Goal: Check status: Check status

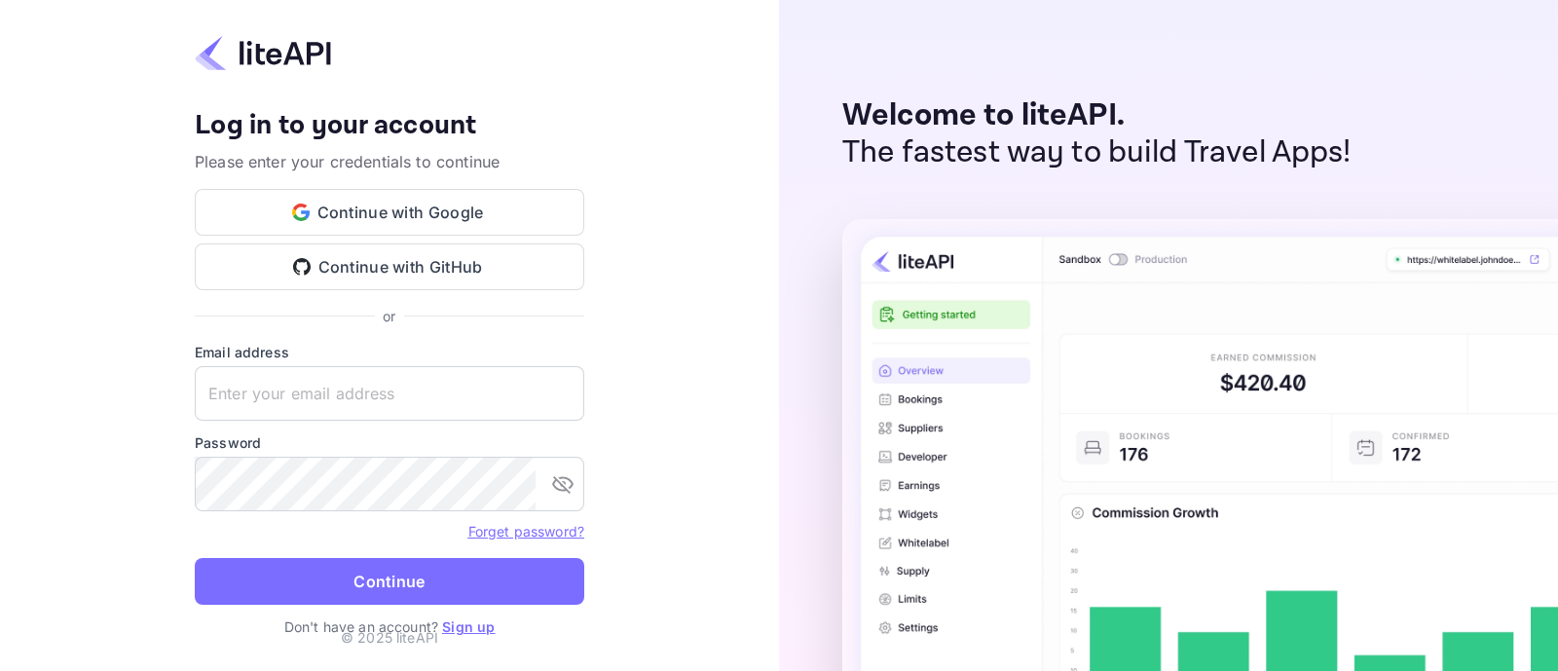
type input "zen.abddin@tbo.com"
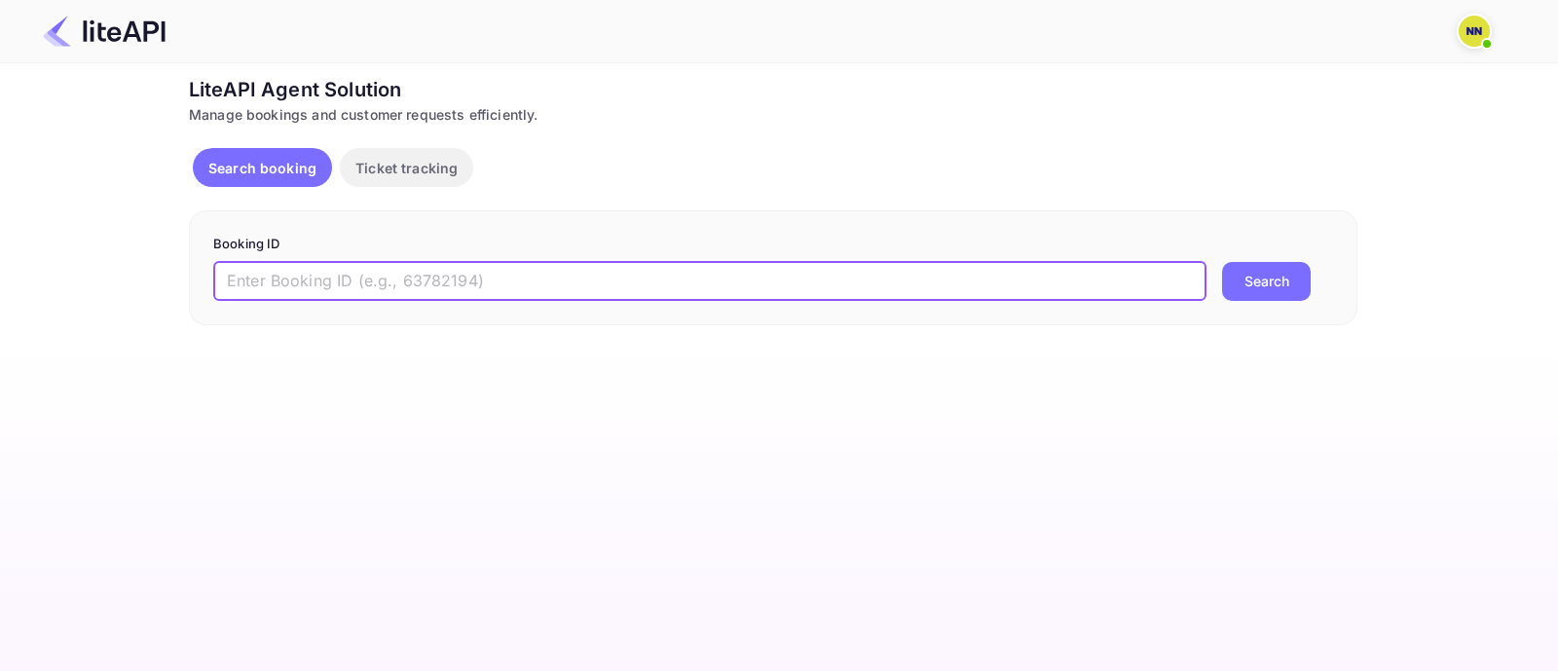
drag, startPoint x: 331, startPoint y: 283, endPoint x: 691, endPoint y: 324, distance: 362.5
click at [331, 283] on input "text" at bounding box center [709, 281] width 993 height 39
paste input "8862855"
type input "8862855"
click at [1241, 271] on button "Search" at bounding box center [1266, 281] width 89 height 39
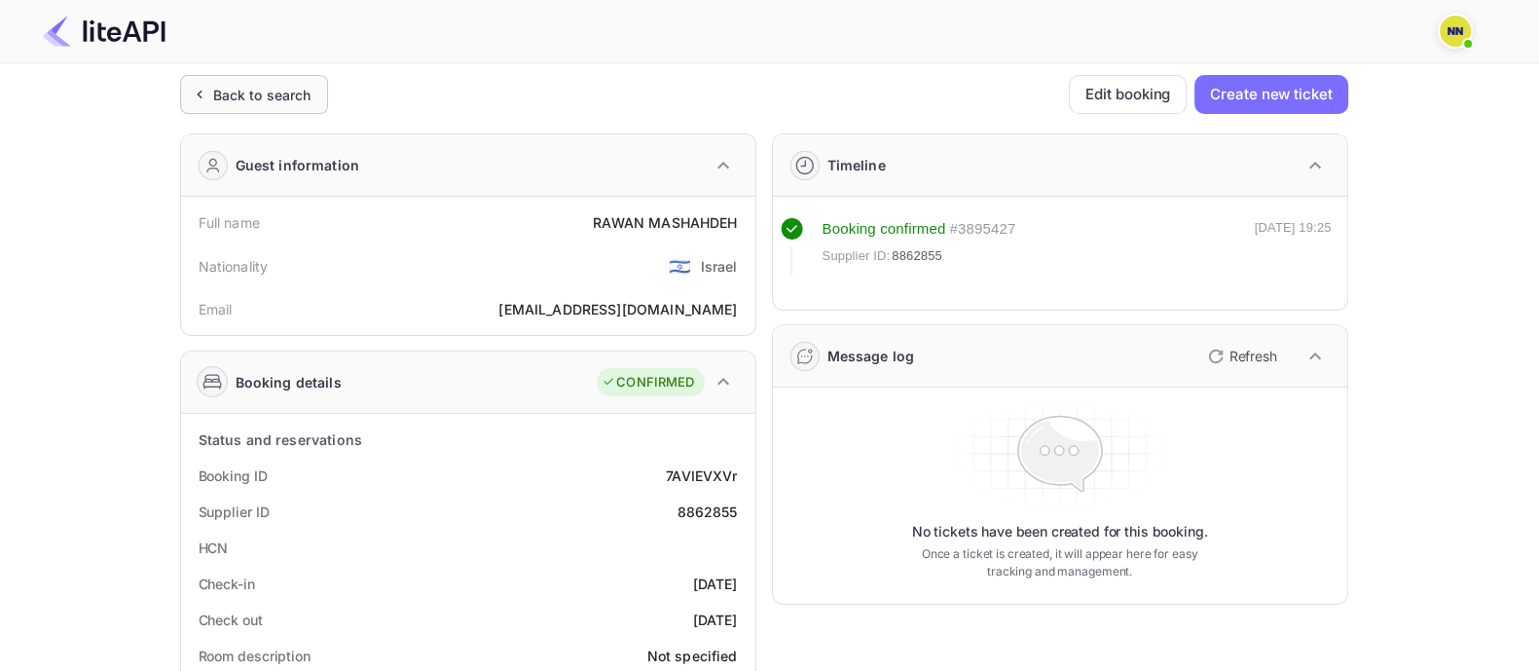
click at [240, 81] on div "Back to search" at bounding box center [254, 94] width 148 height 39
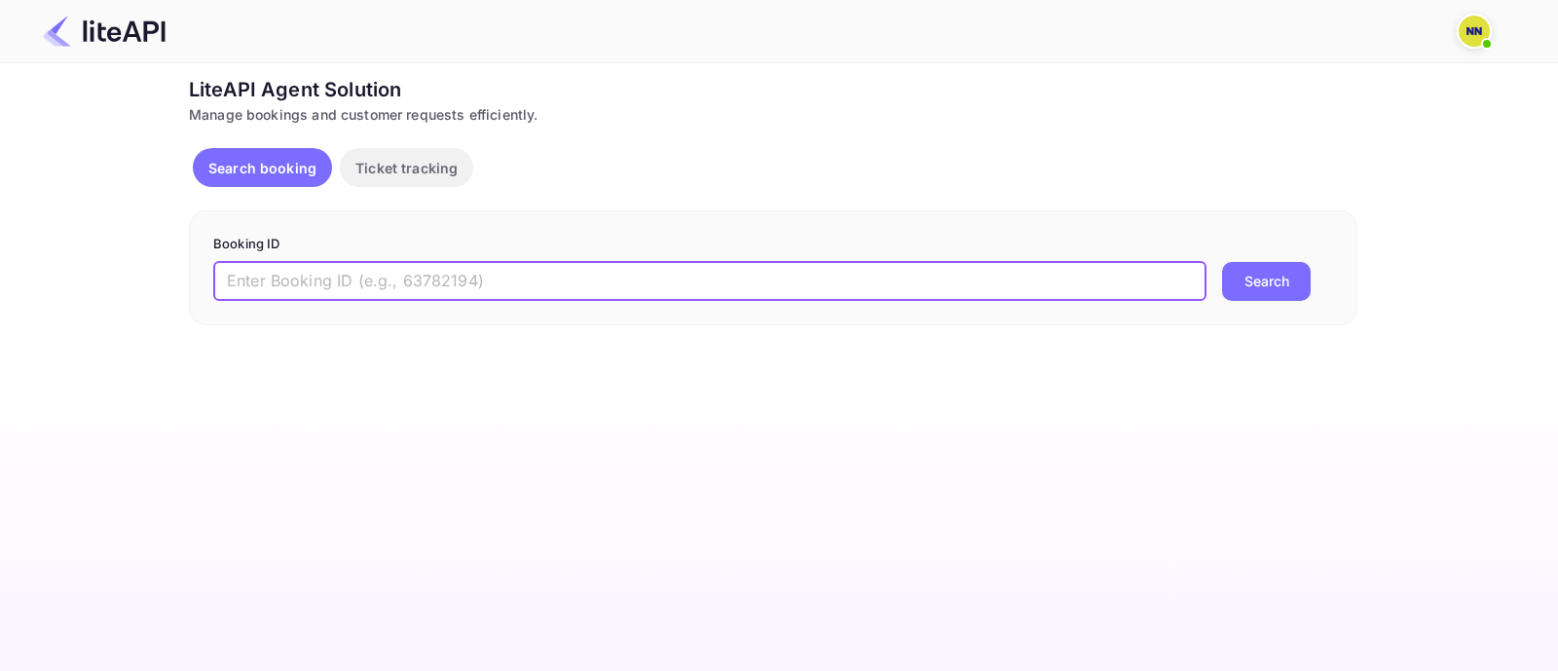
click at [294, 275] on input "text" at bounding box center [709, 281] width 993 height 39
paste input "8743497"
type input "8743497"
click at [1266, 271] on button "Search" at bounding box center [1266, 281] width 89 height 39
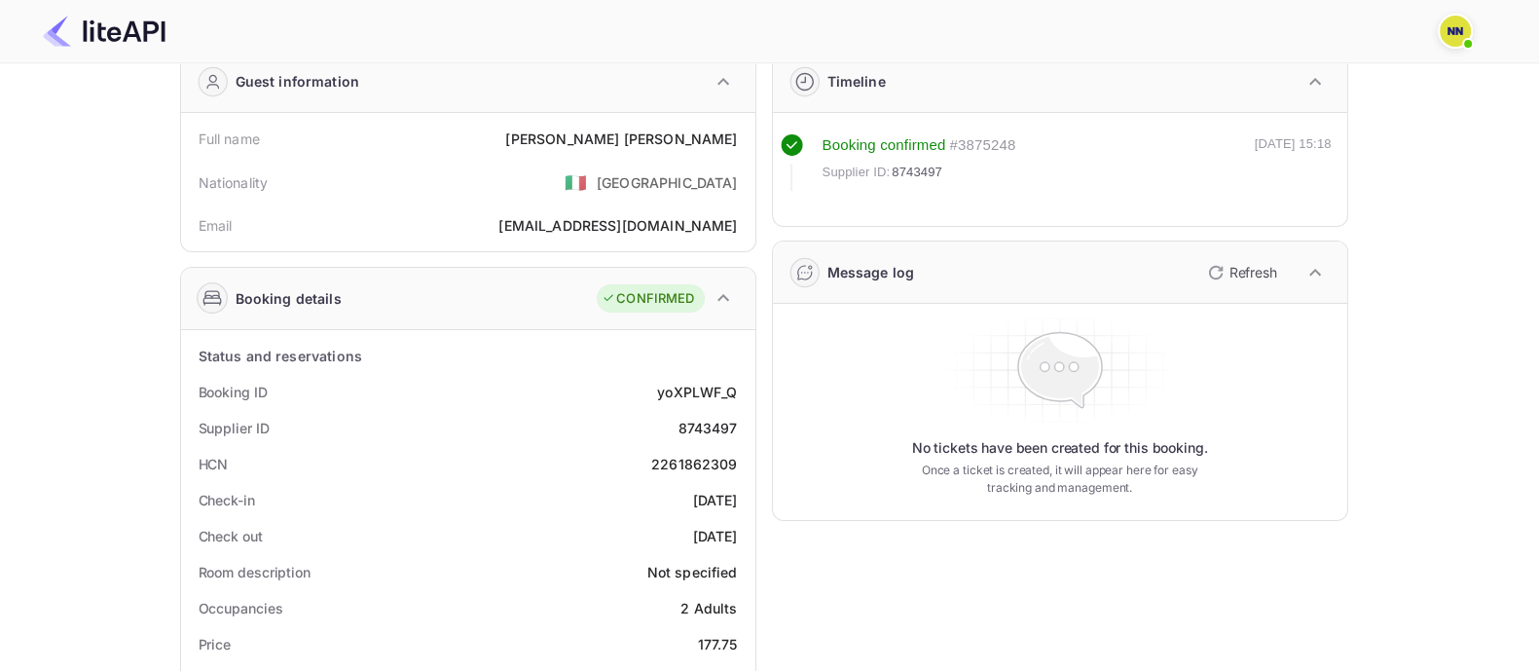
scroll to position [121, 0]
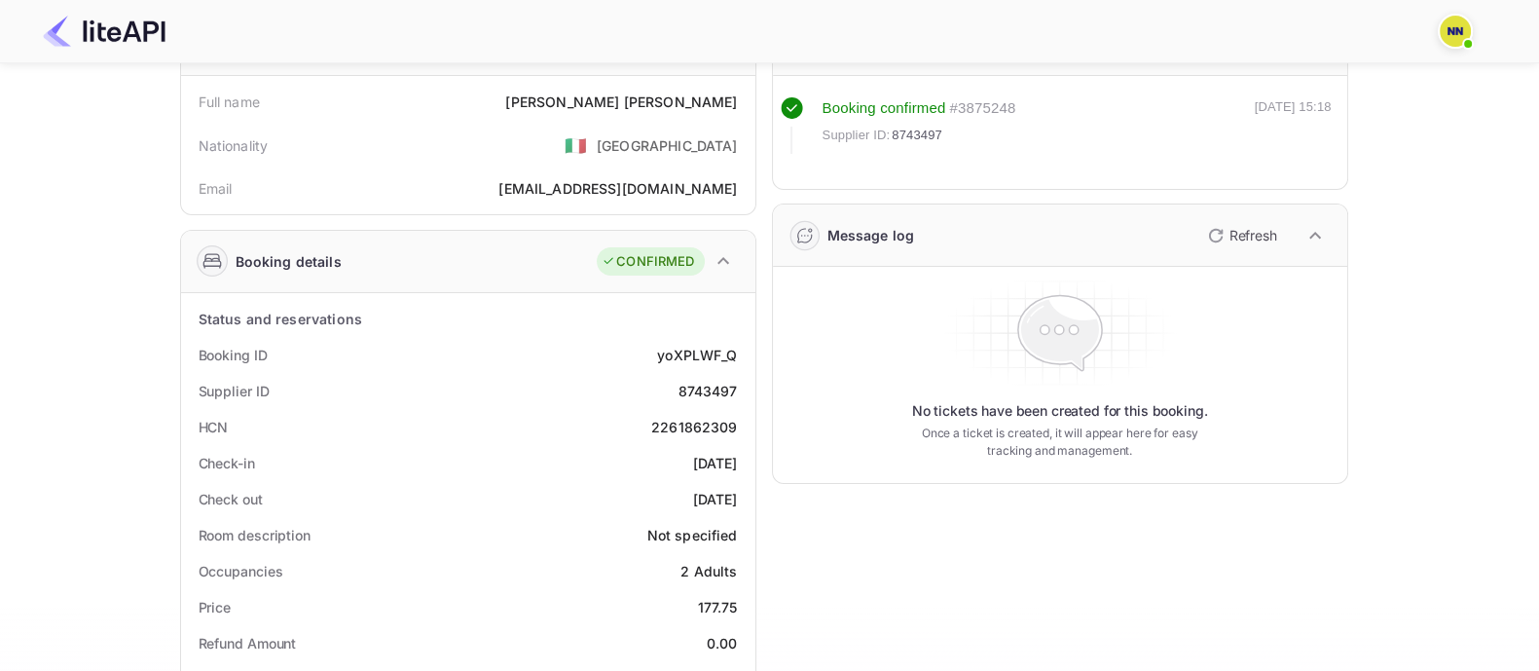
click at [691, 419] on div "2261862309" at bounding box center [694, 427] width 87 height 20
copy div "2261862309"
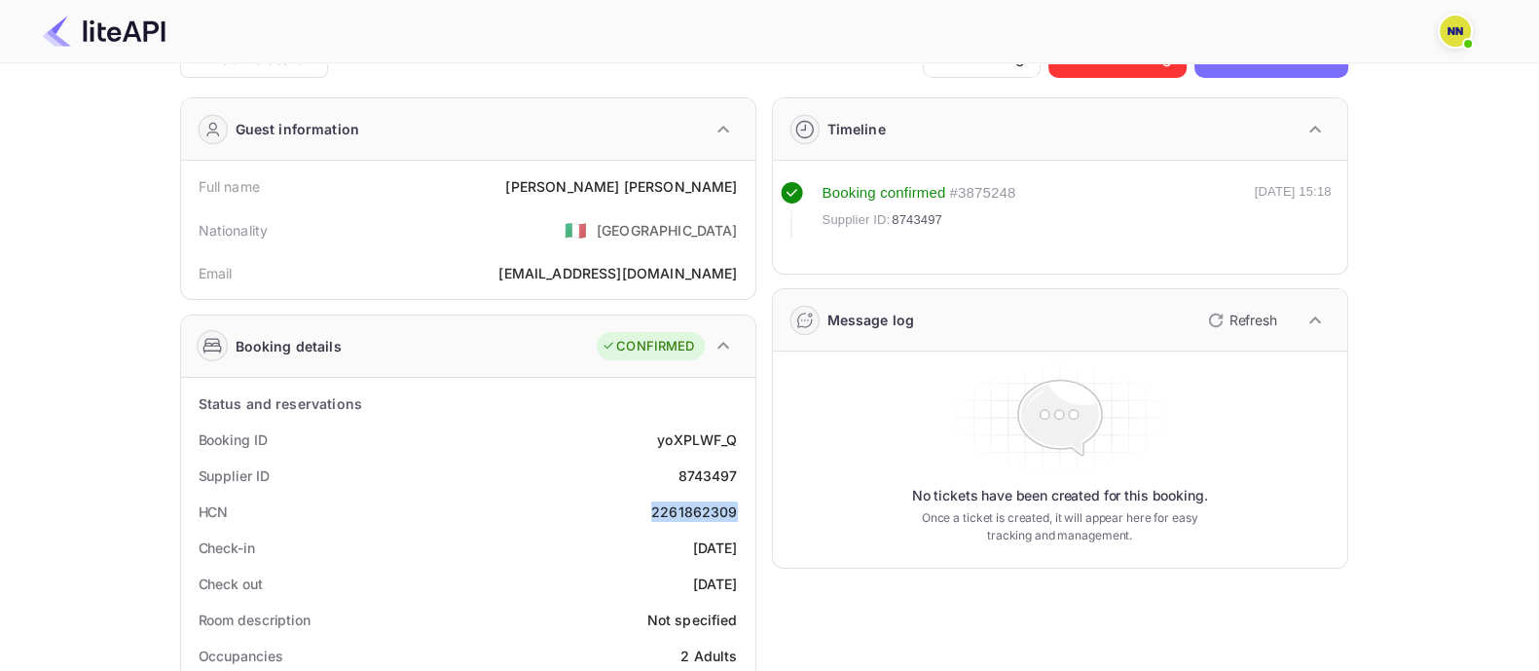
scroll to position [0, 0]
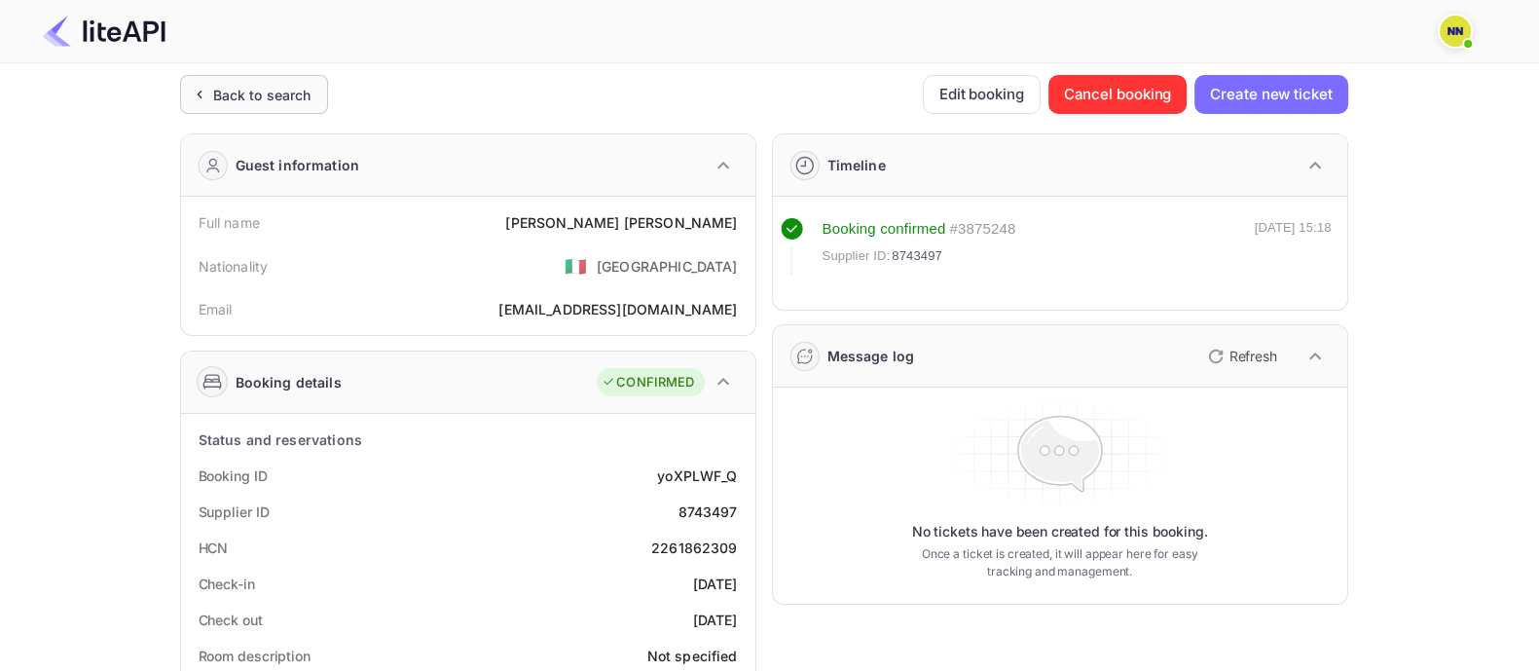
click at [281, 85] on div "Back to search" at bounding box center [262, 95] width 98 height 20
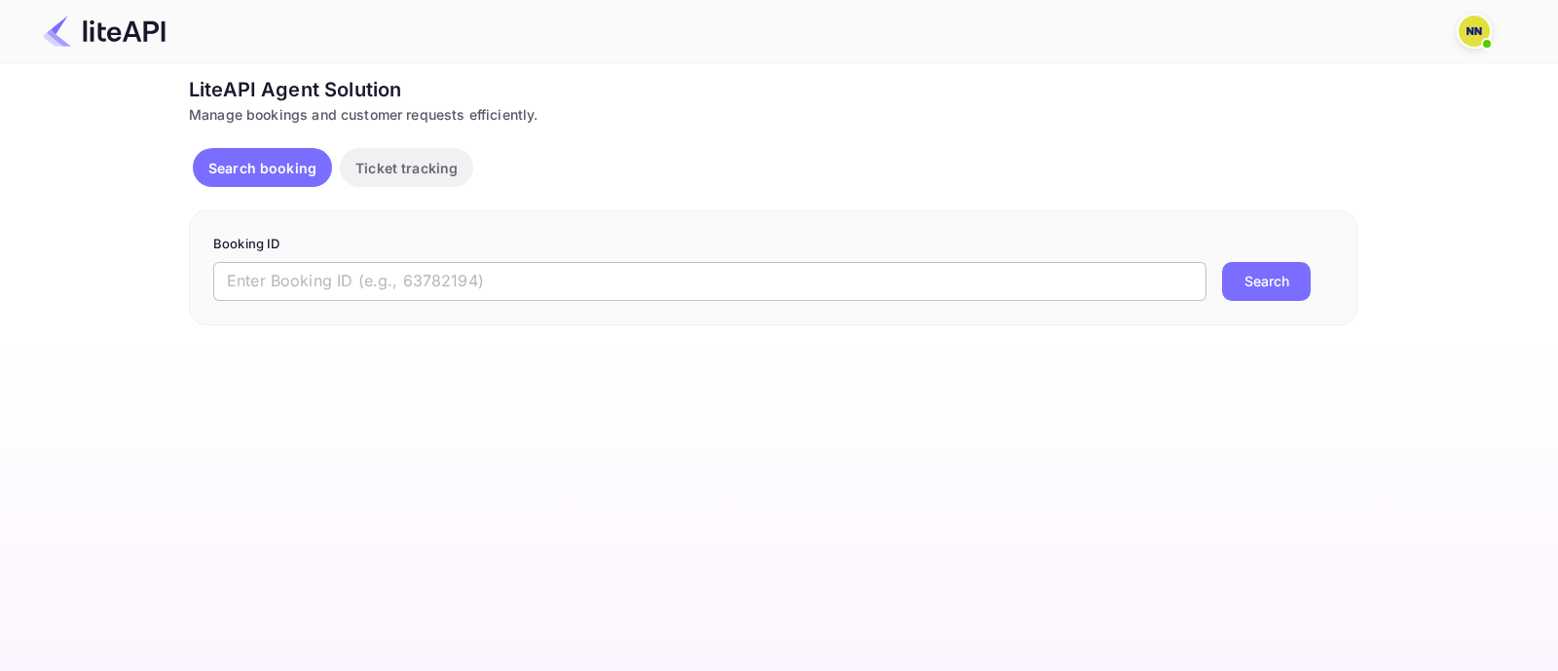
click at [288, 289] on input "text" at bounding box center [709, 281] width 993 height 39
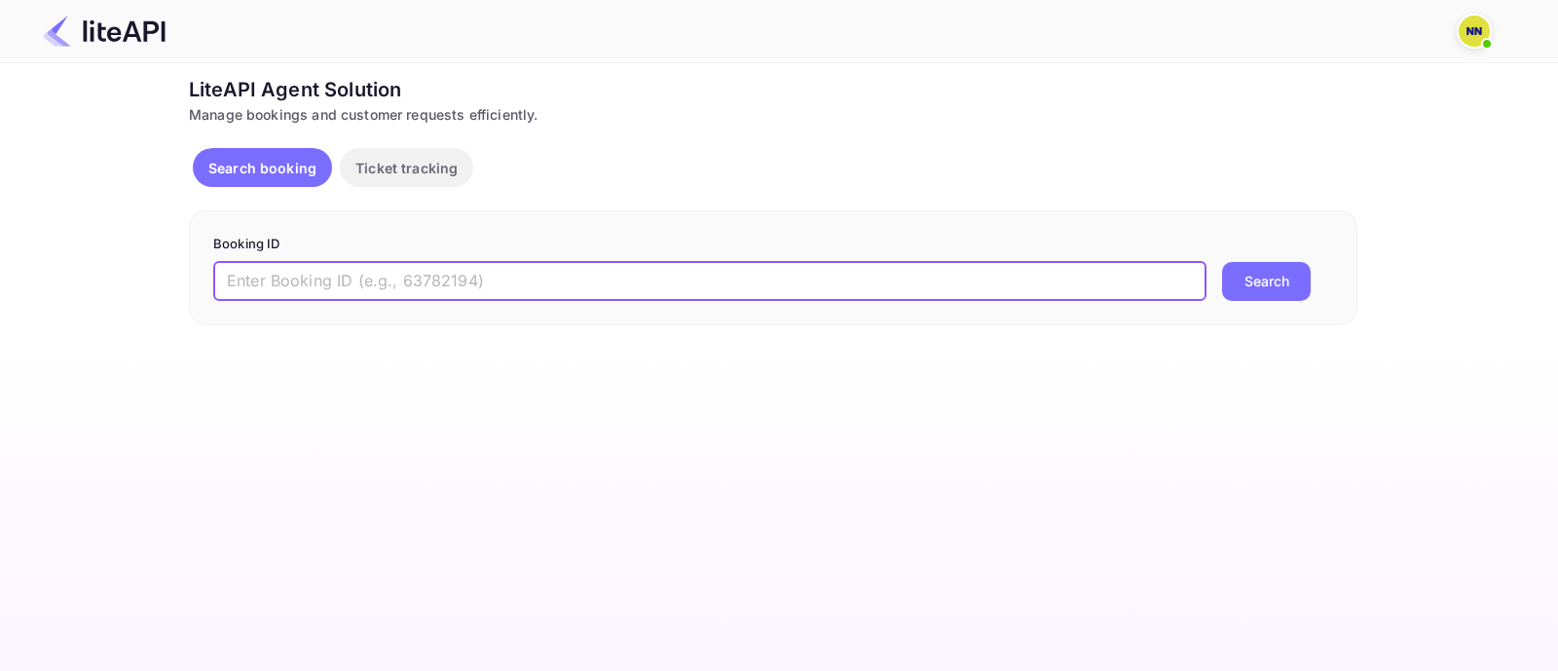
paste input "7990069"
type input "7990069"
click at [1247, 268] on button "Search" at bounding box center [1266, 281] width 89 height 39
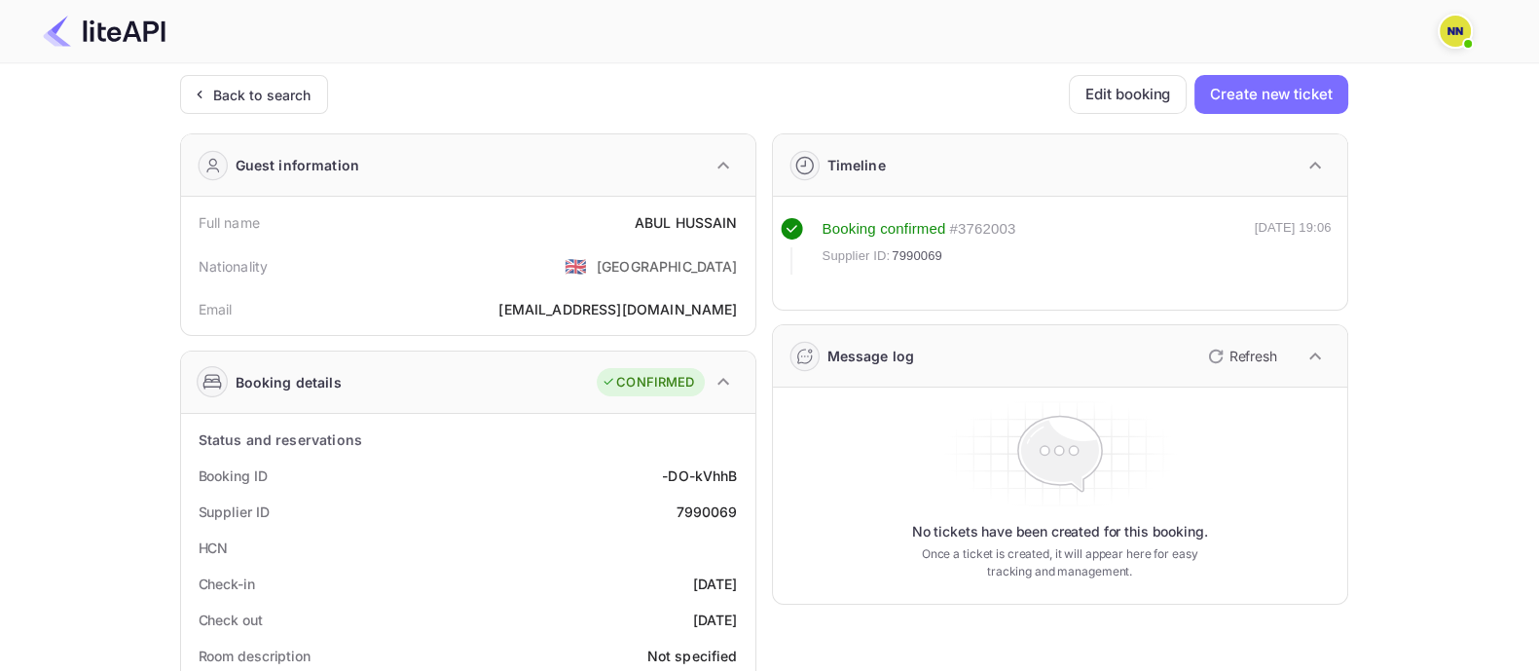
click at [282, 150] on div "Guest information" at bounding box center [279, 165] width 164 height 31
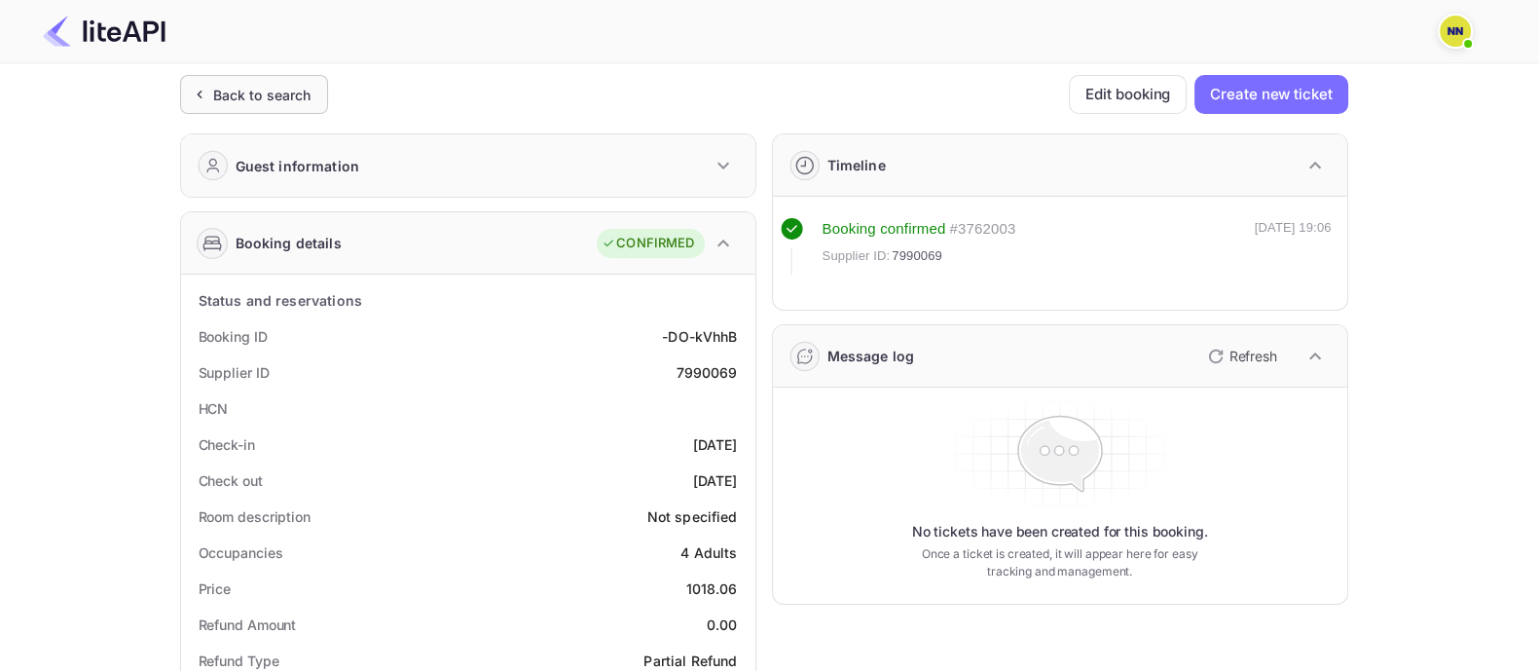
click at [290, 89] on div "Back to search" at bounding box center [262, 95] width 98 height 20
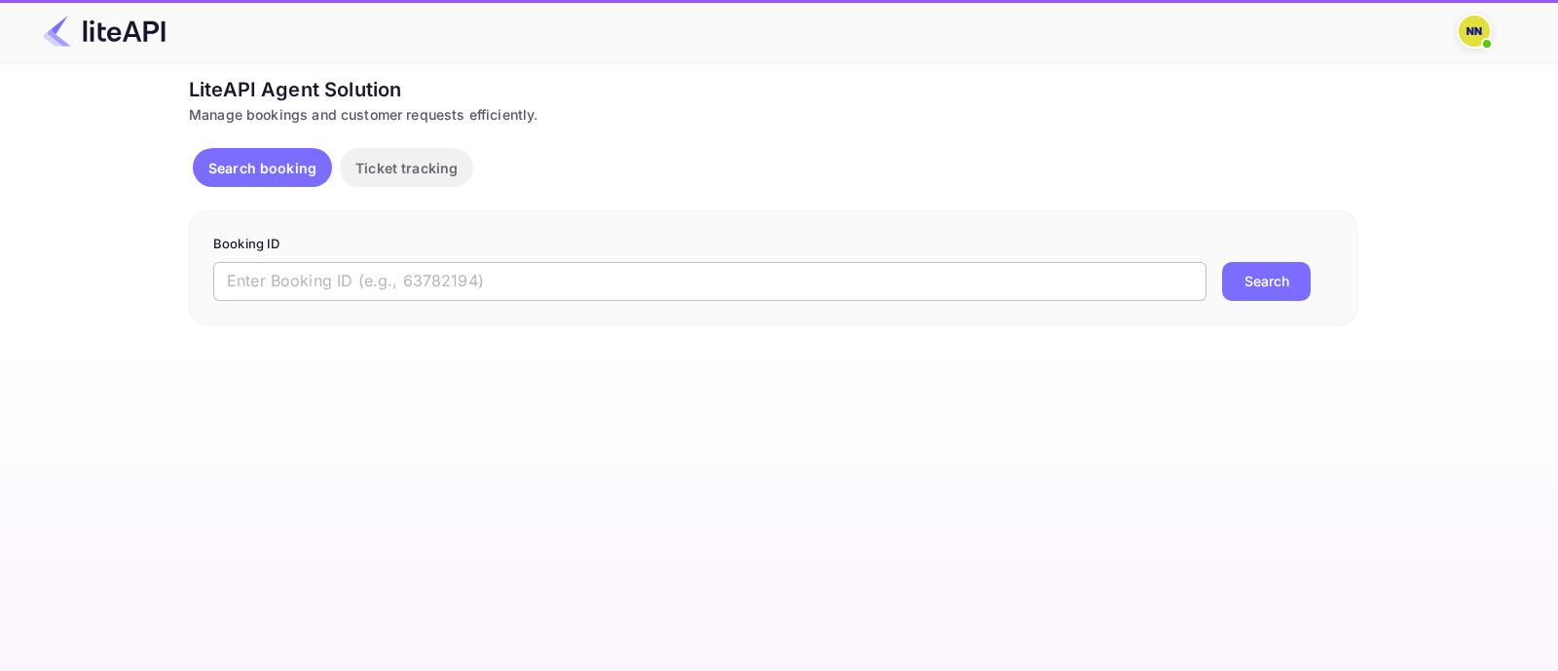
click at [813, 284] on input "text" at bounding box center [709, 281] width 993 height 39
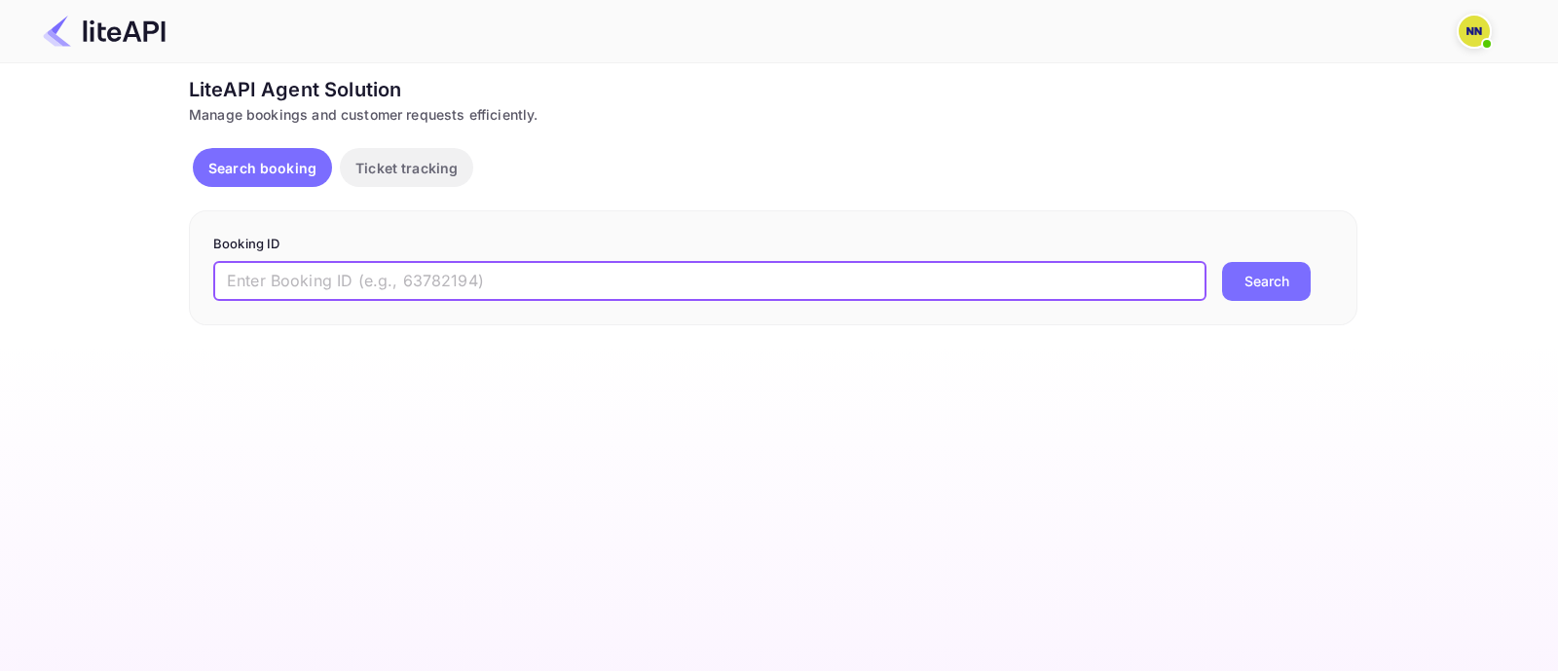
paste input "8291510"
type input "8291510"
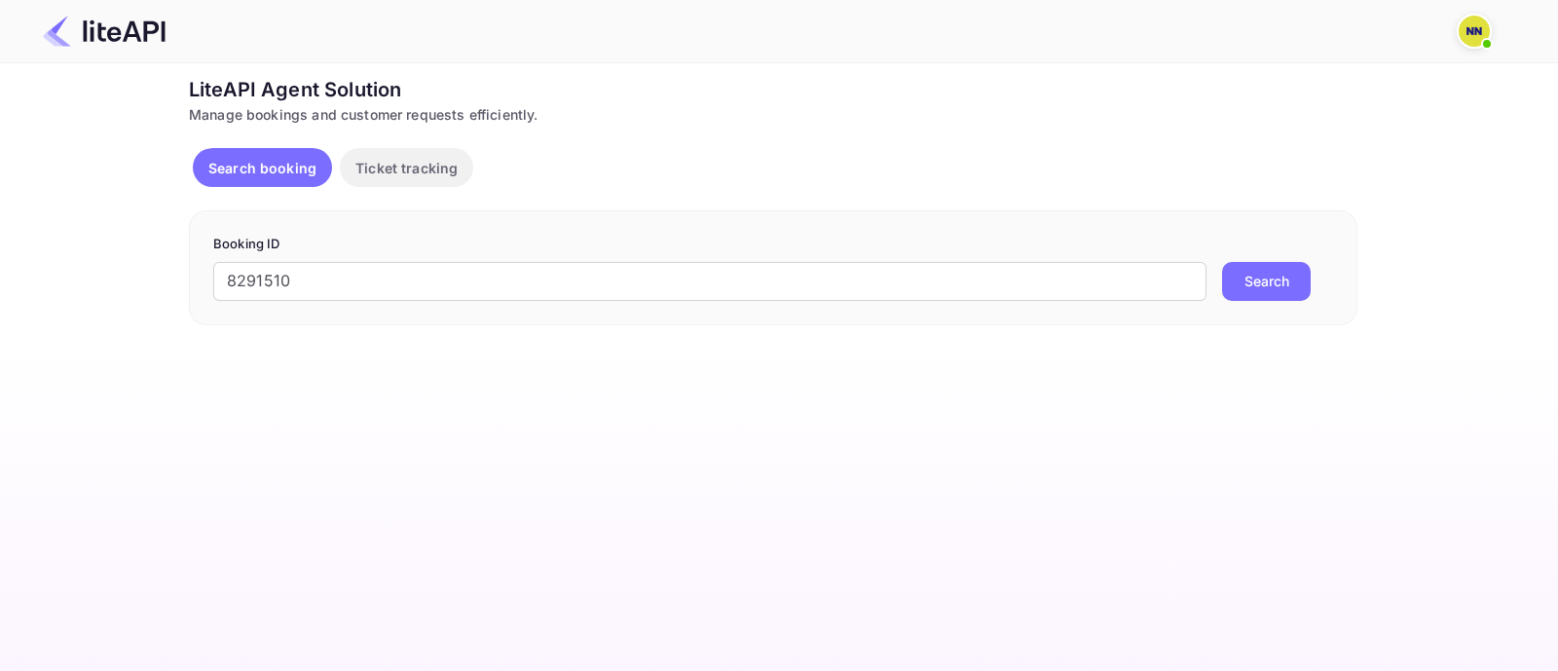
click at [1259, 278] on button "Search" at bounding box center [1266, 281] width 89 height 39
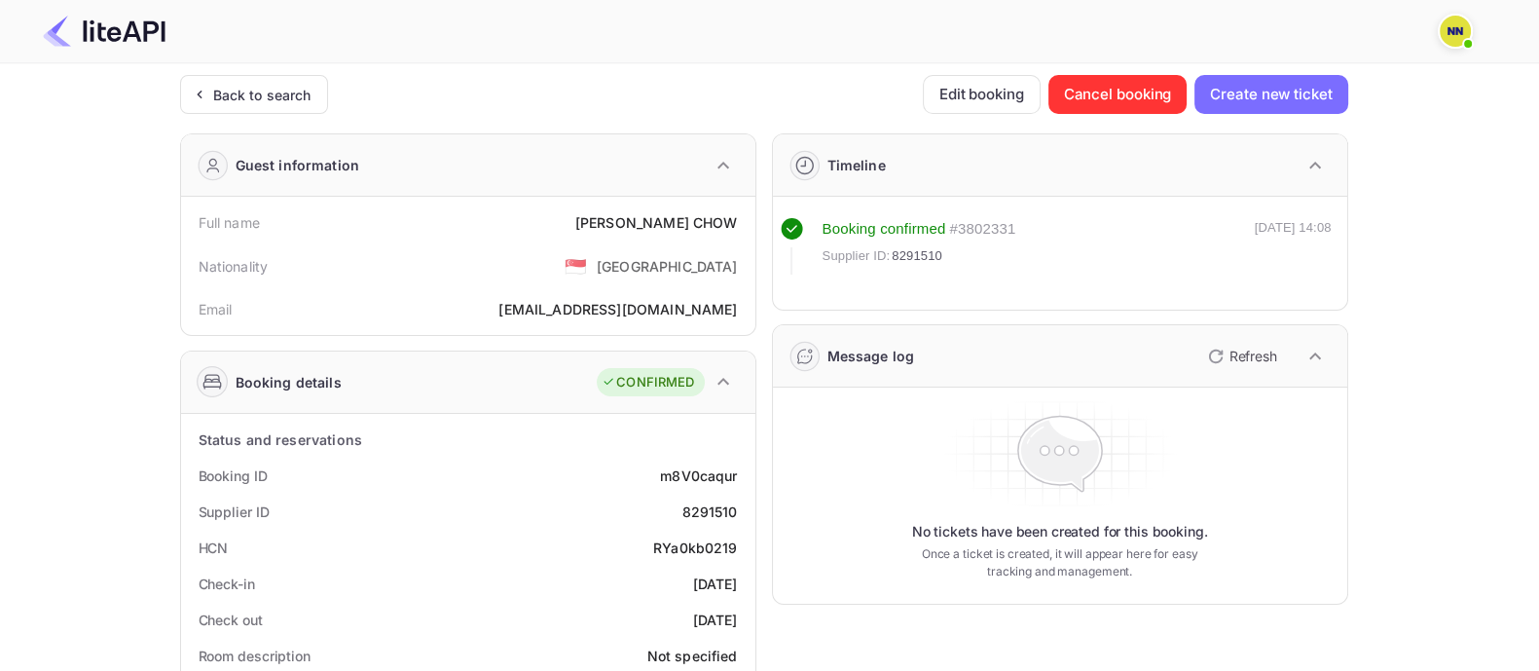
click at [682, 550] on div "RYa0kb0219" at bounding box center [695, 547] width 85 height 20
copy div "RYa0kb0219"
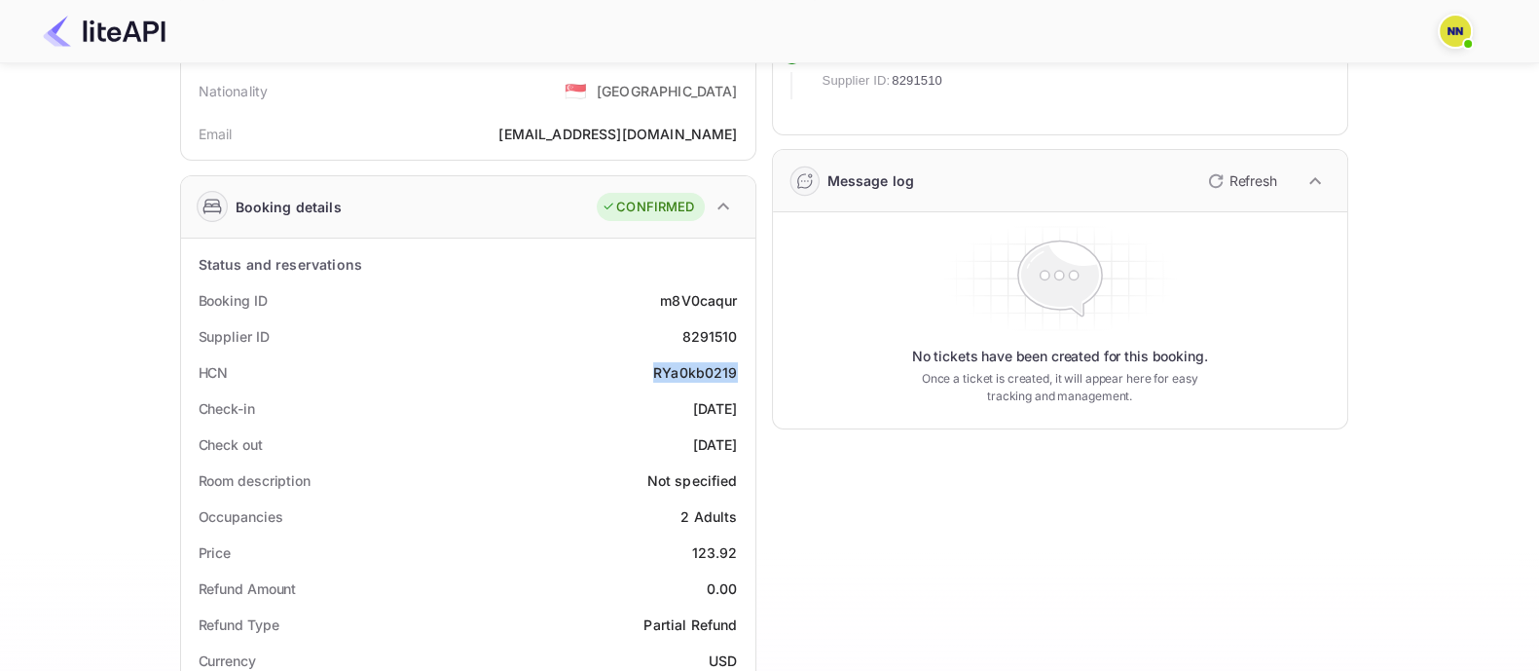
scroll to position [486, 0]
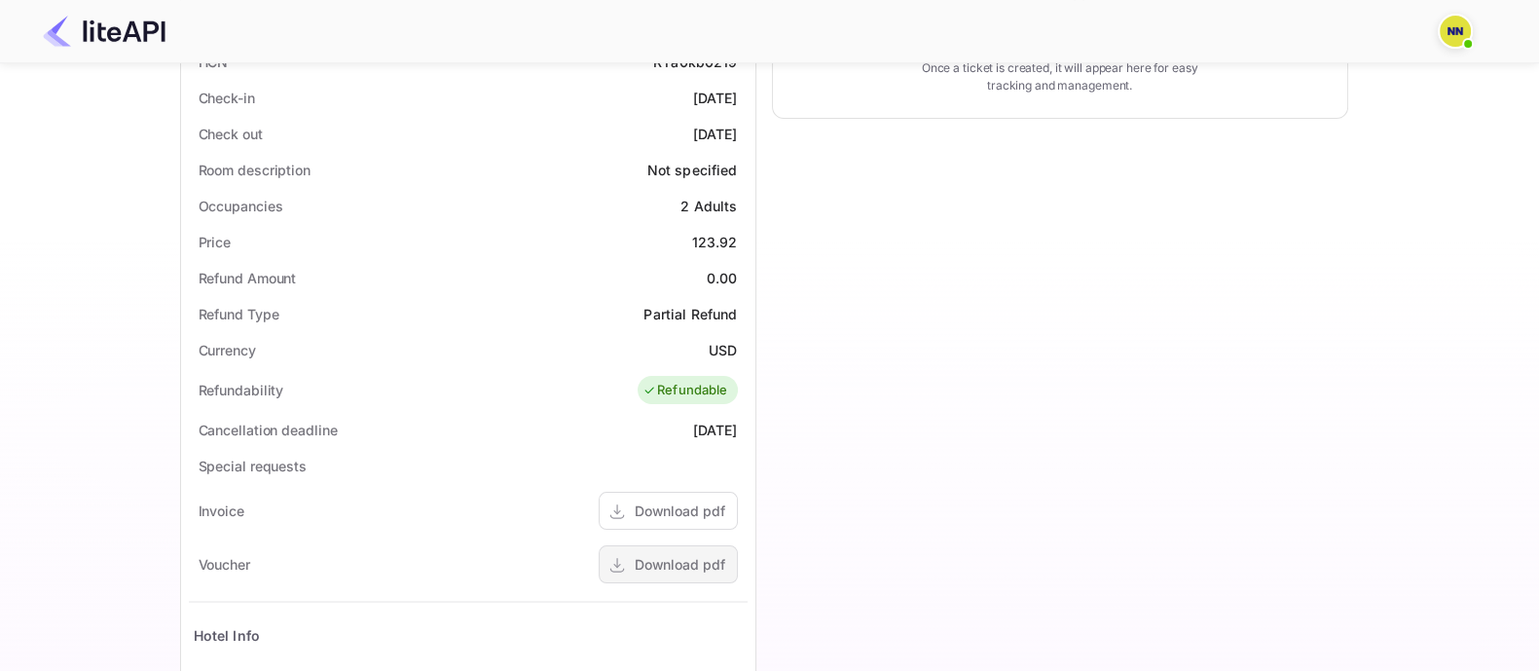
click at [682, 562] on div "Download pdf" at bounding box center [680, 564] width 91 height 20
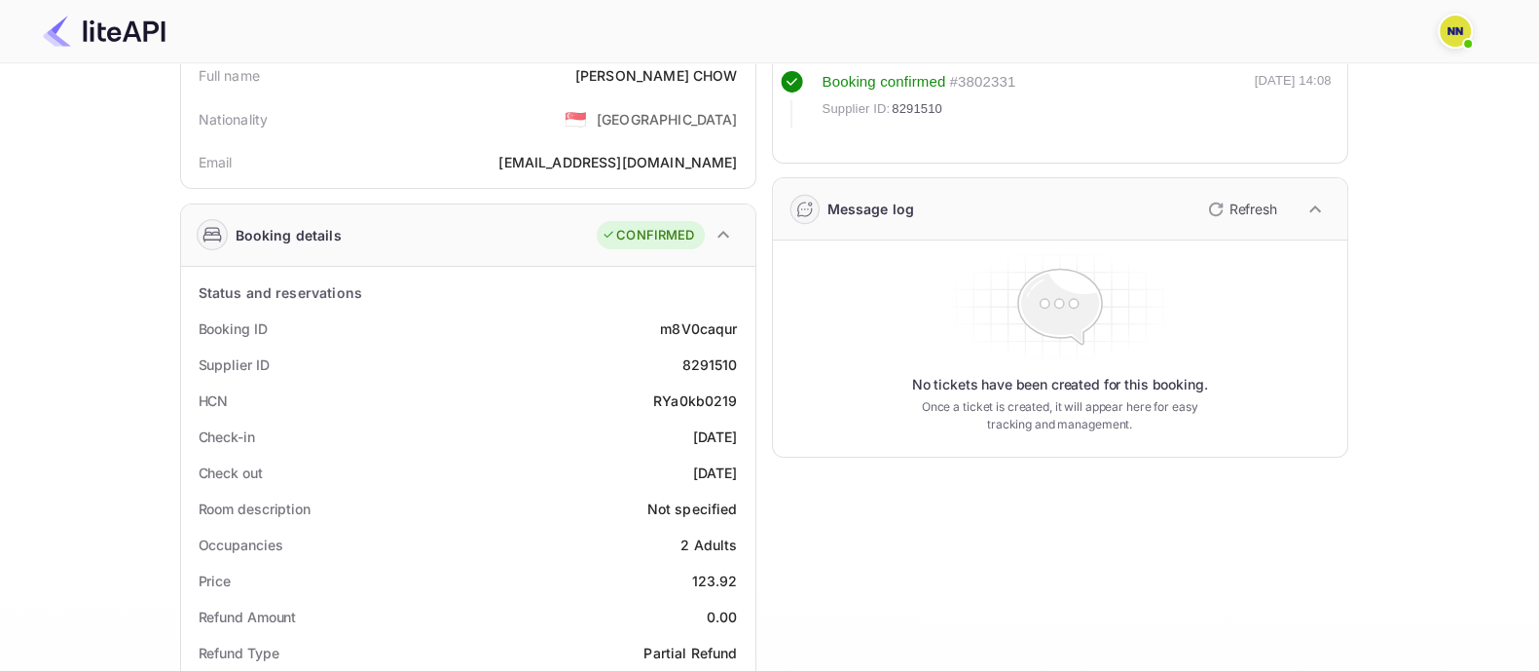
scroll to position [0, 0]
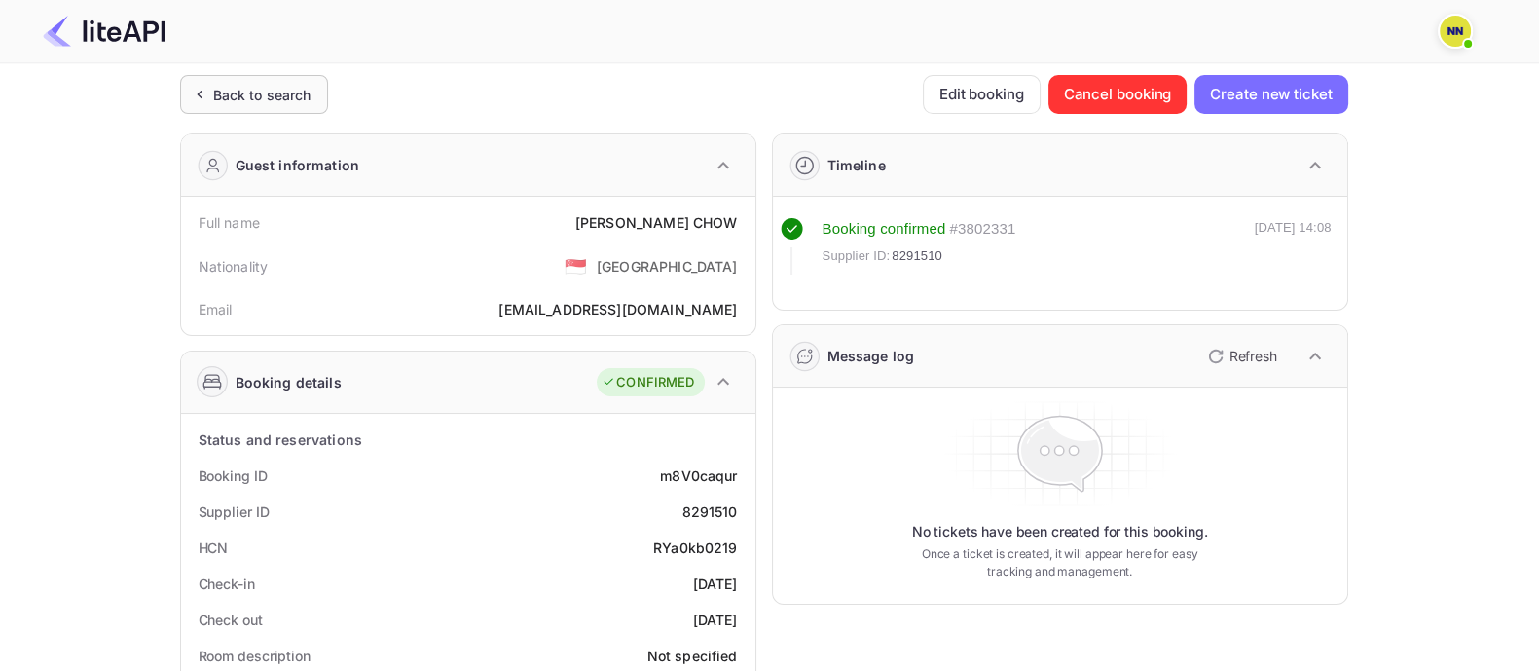
click at [302, 80] on div "Back to search" at bounding box center [254, 94] width 148 height 39
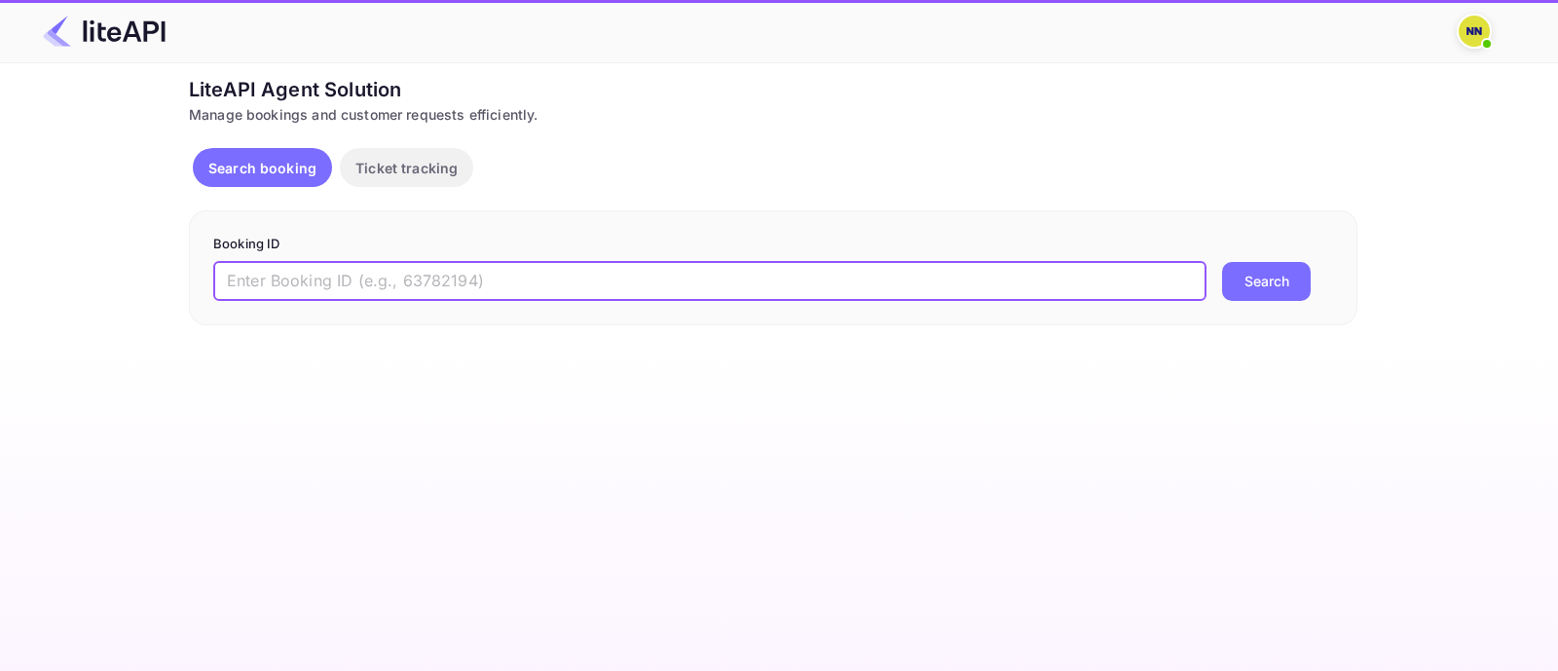
click at [268, 296] on input "text" at bounding box center [709, 281] width 993 height 39
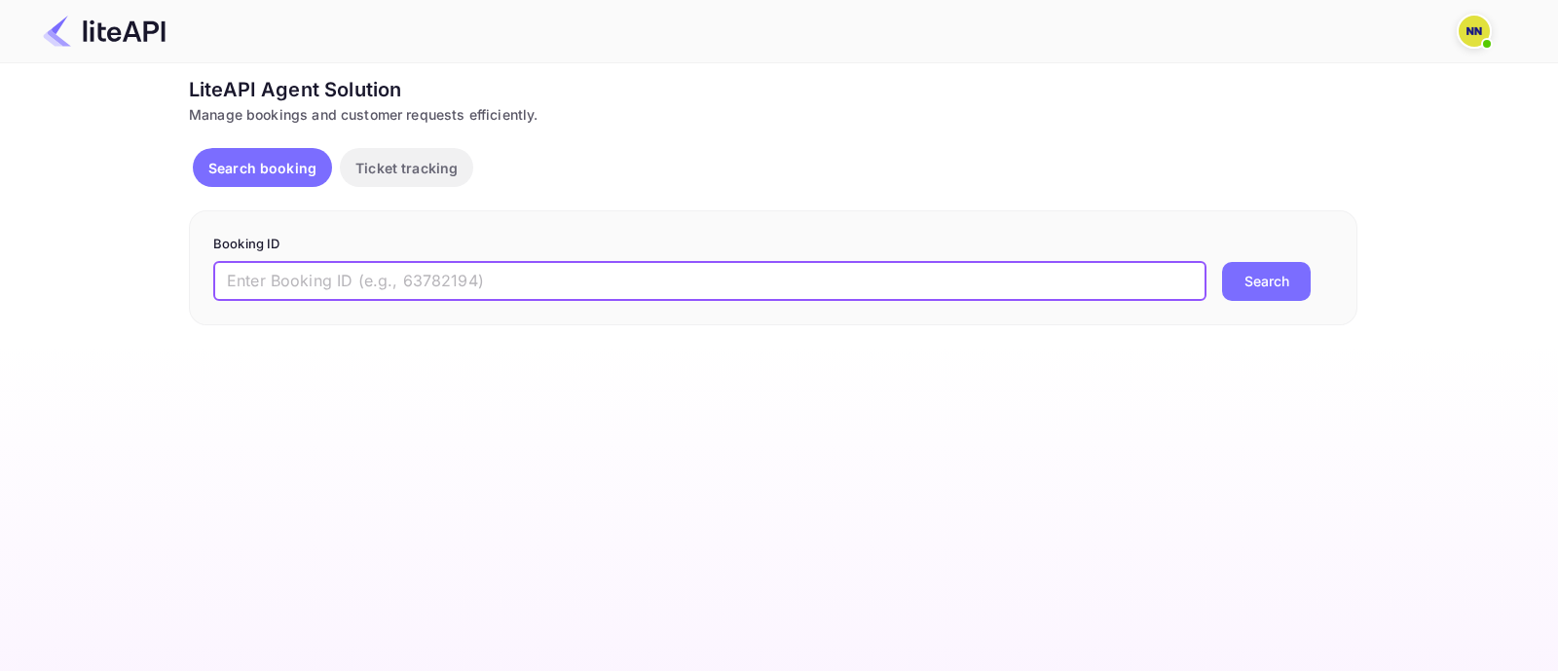
paste input "9079425"
type input "9079425"
click at [1237, 277] on button "Search" at bounding box center [1266, 281] width 89 height 39
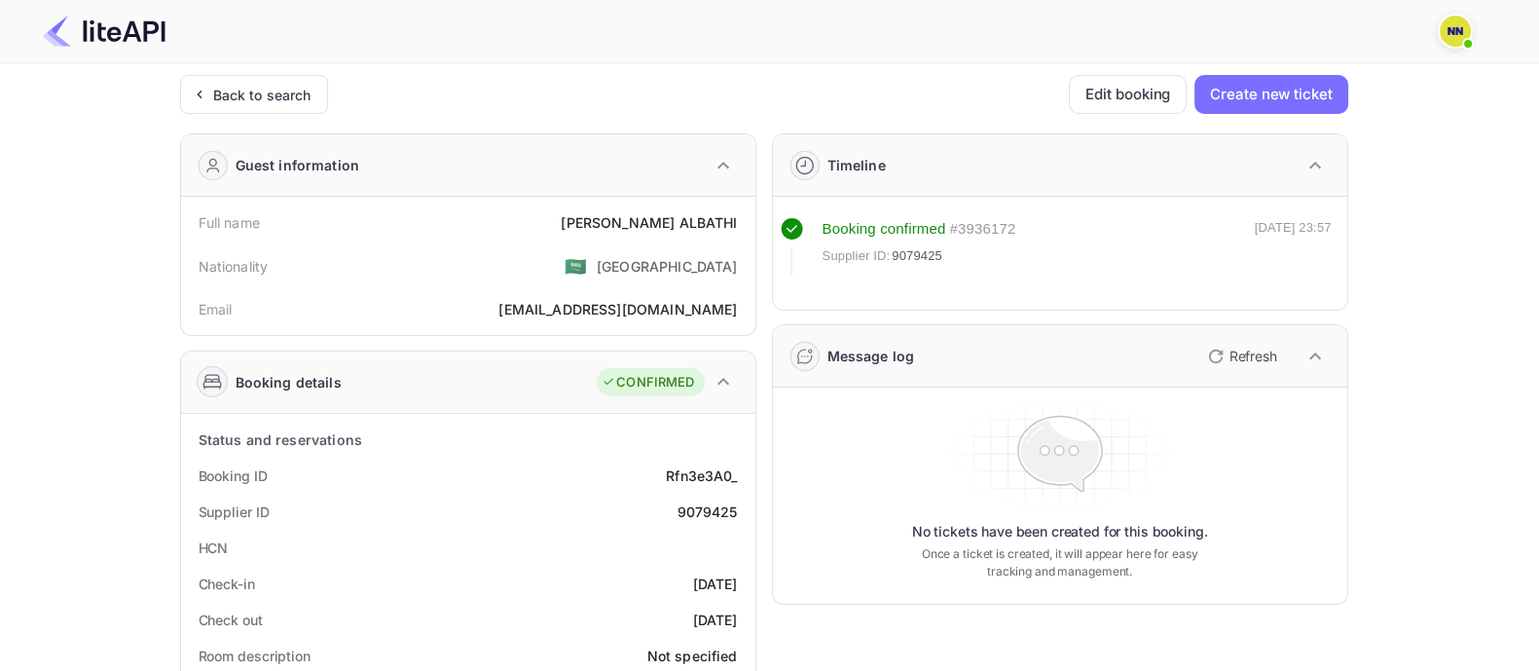
drag, startPoint x: 273, startPoint y: 107, endPoint x: 321, endPoint y: 138, distance: 57.8
click at [275, 107] on div "Back to search" at bounding box center [254, 94] width 148 height 39
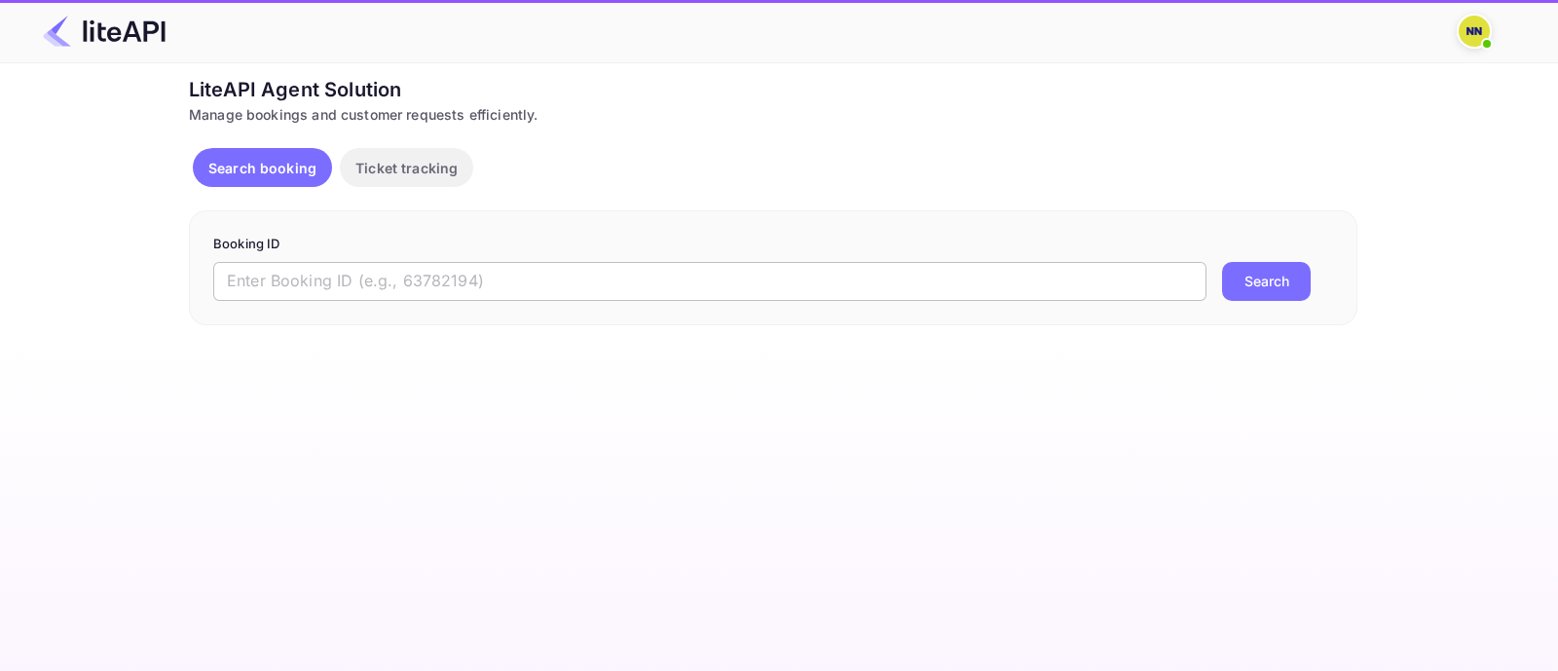
drag, startPoint x: 319, startPoint y: 285, endPoint x: 447, endPoint y: 284, distance: 127.5
click at [321, 284] on input "text" at bounding box center [709, 281] width 993 height 39
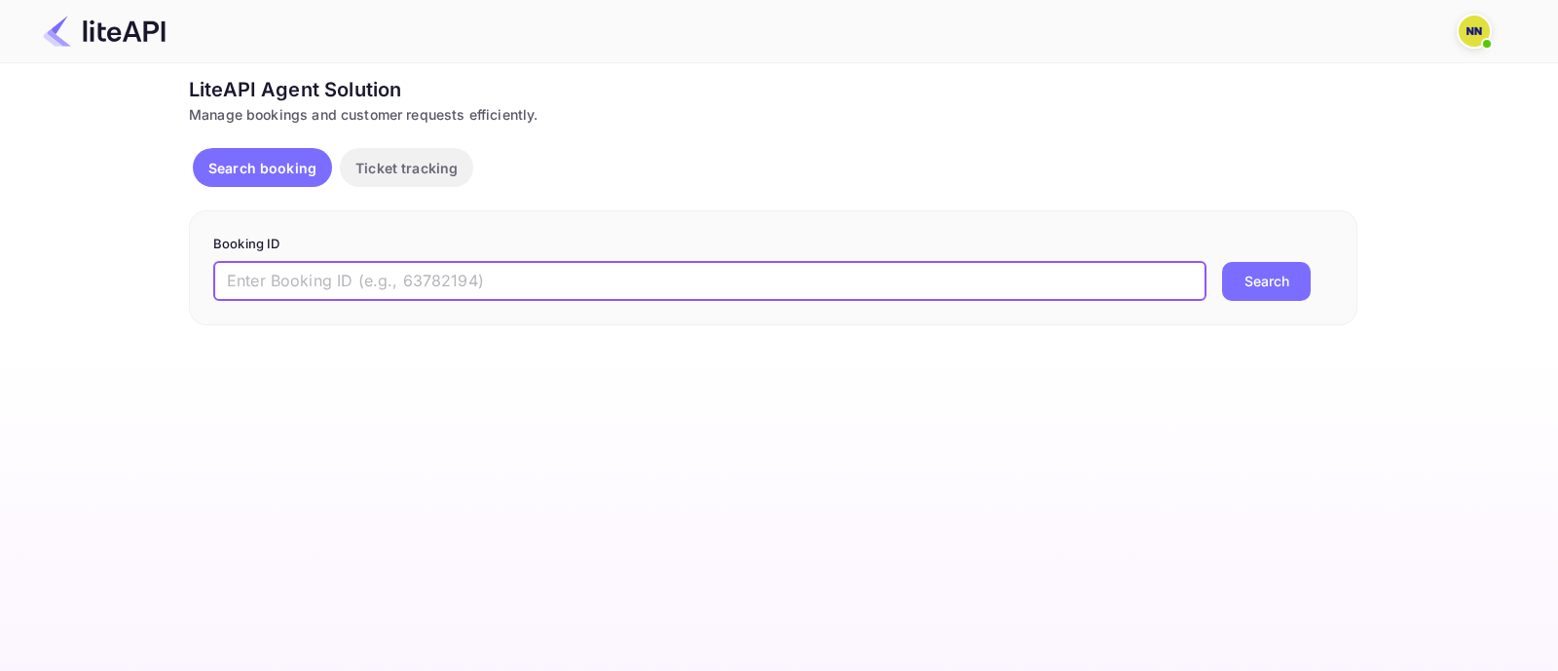
paste input "8158407"
type input "8158407"
click at [1240, 282] on button "Search" at bounding box center [1266, 281] width 89 height 39
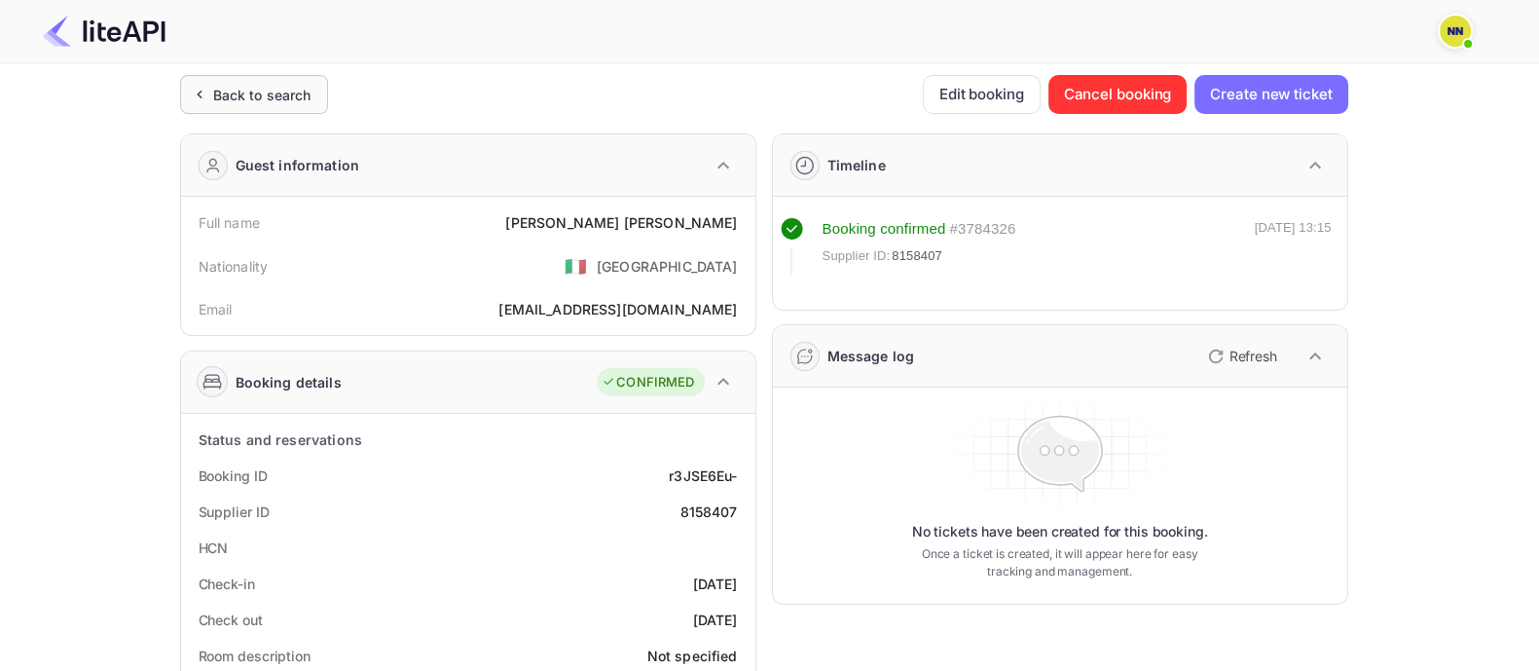
click at [264, 101] on div "Back to search" at bounding box center [262, 95] width 98 height 20
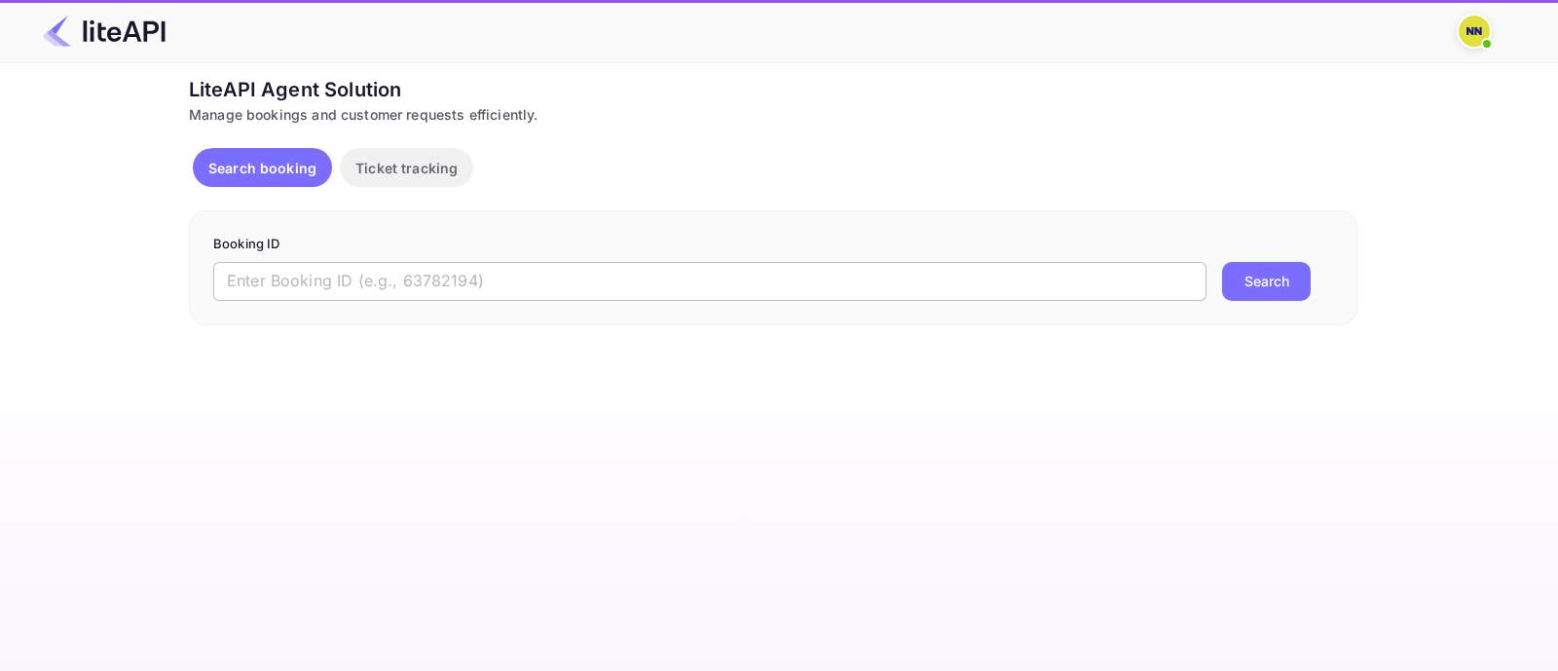
drag, startPoint x: 311, startPoint y: 275, endPoint x: 351, endPoint y: 298, distance: 47.1
click at [338, 294] on input "text" at bounding box center [709, 281] width 993 height 39
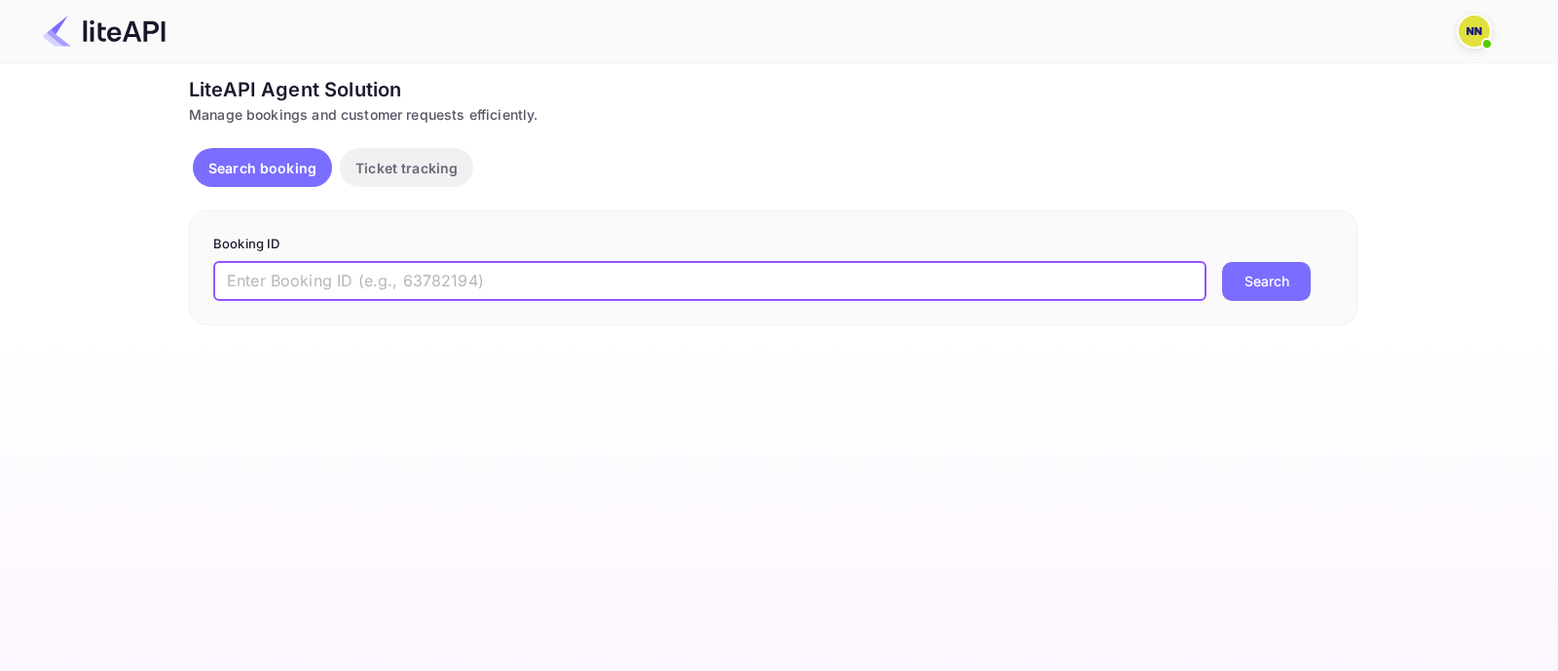
paste input "8723783"
type input "8723783"
click at [1237, 296] on button "Search" at bounding box center [1266, 281] width 89 height 39
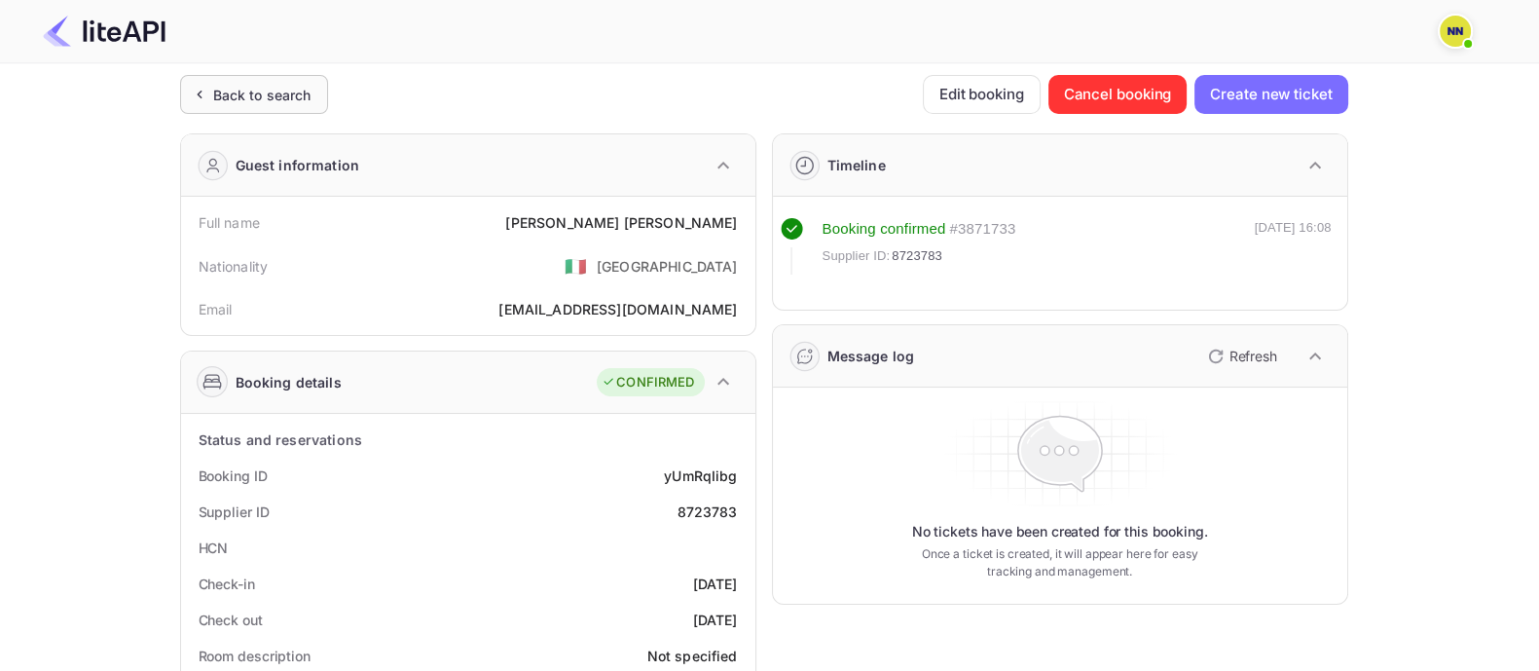
click at [304, 94] on div "Back to search" at bounding box center [262, 95] width 98 height 20
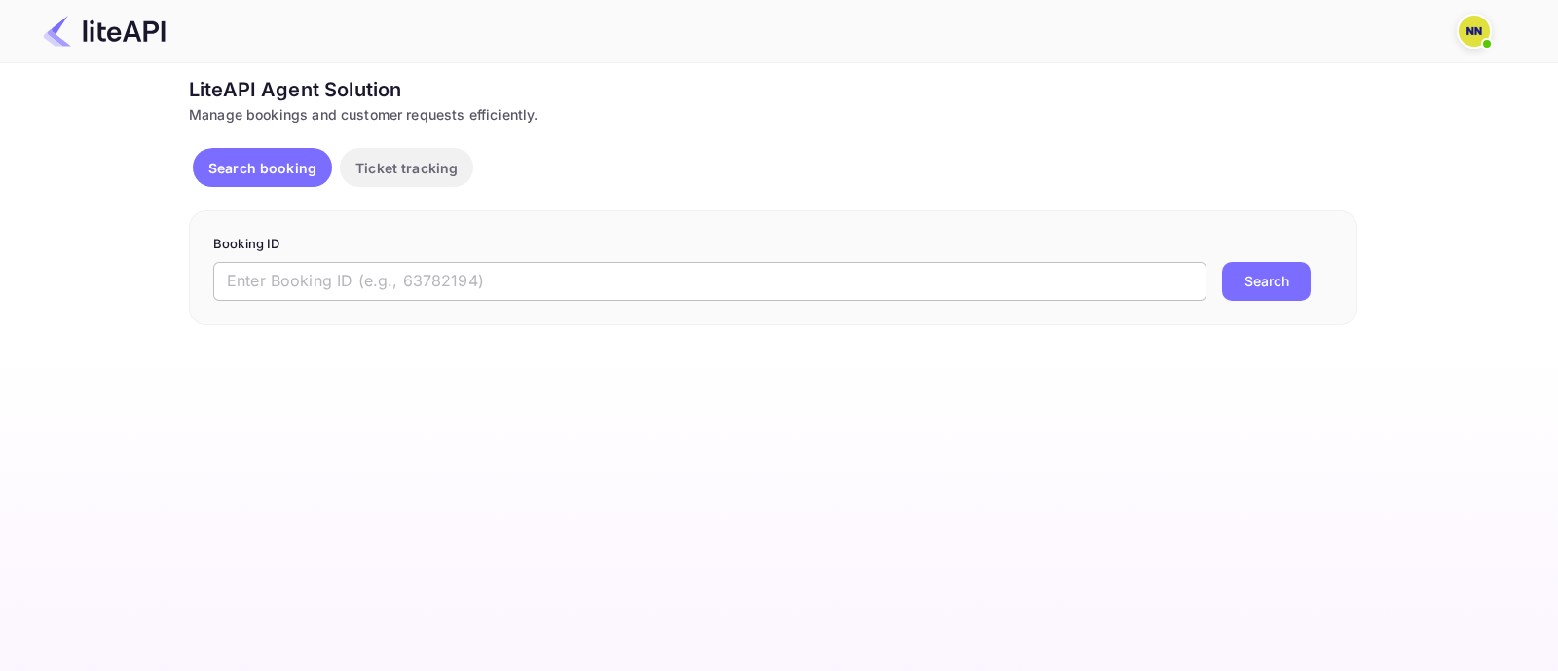
drag, startPoint x: 830, startPoint y: 284, endPoint x: 839, endPoint y: 288, distance: 10.5
click at [832, 286] on input "text" at bounding box center [709, 281] width 993 height 39
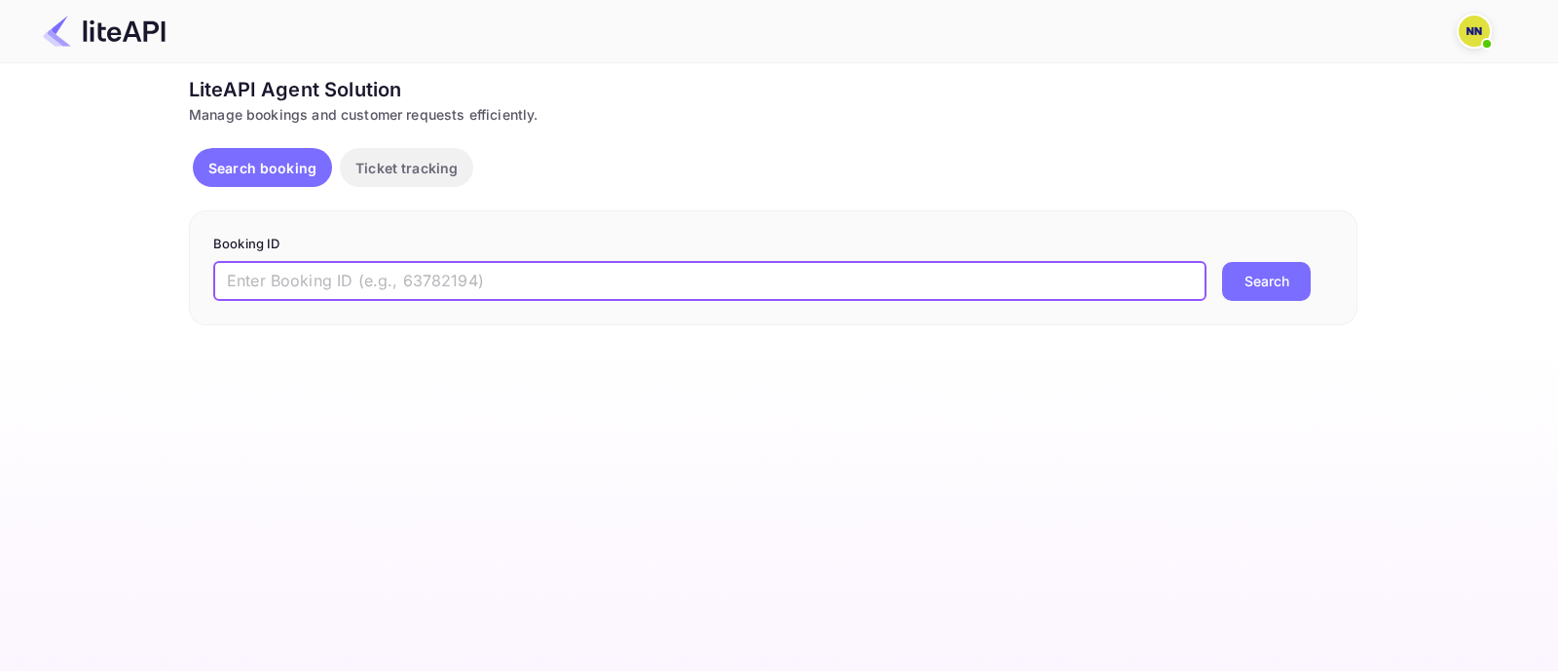
paste input "8865528"
type input "8865528"
click at [1258, 284] on button "Search" at bounding box center [1266, 281] width 89 height 39
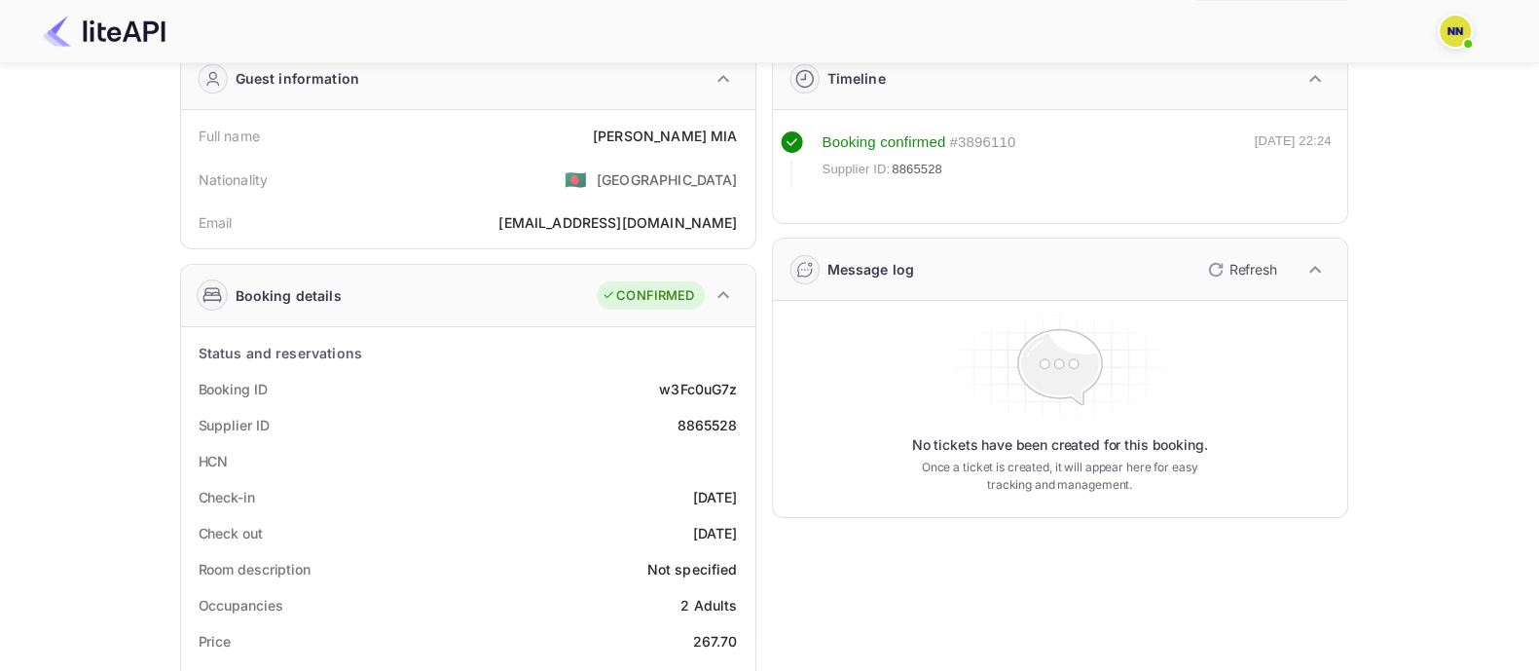
scroll to position [121, 0]
